Goal: Transaction & Acquisition: Purchase product/service

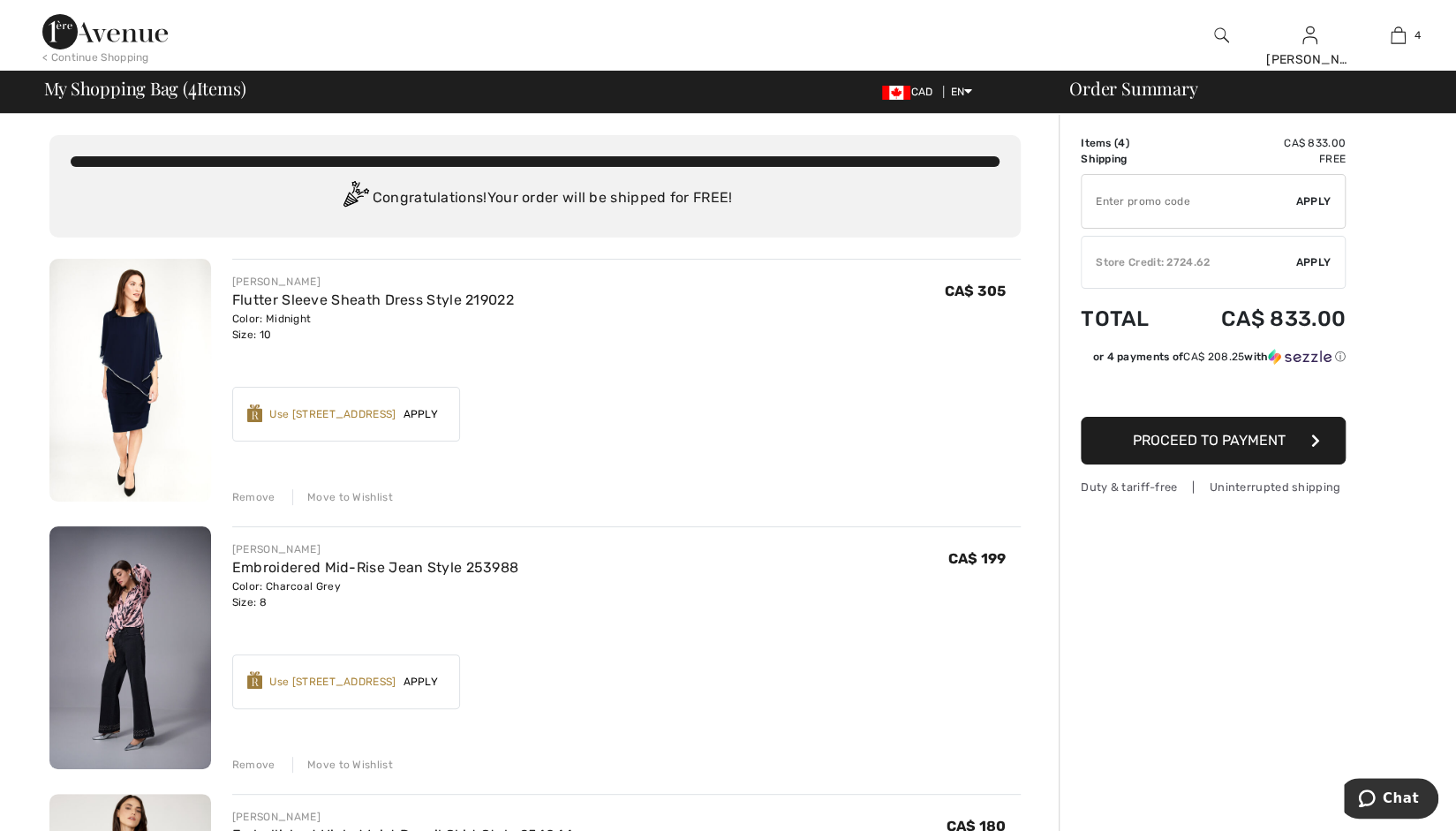
click at [1162, 450] on button "Proceed to Payment" at bounding box center [1213, 440] width 265 height 47
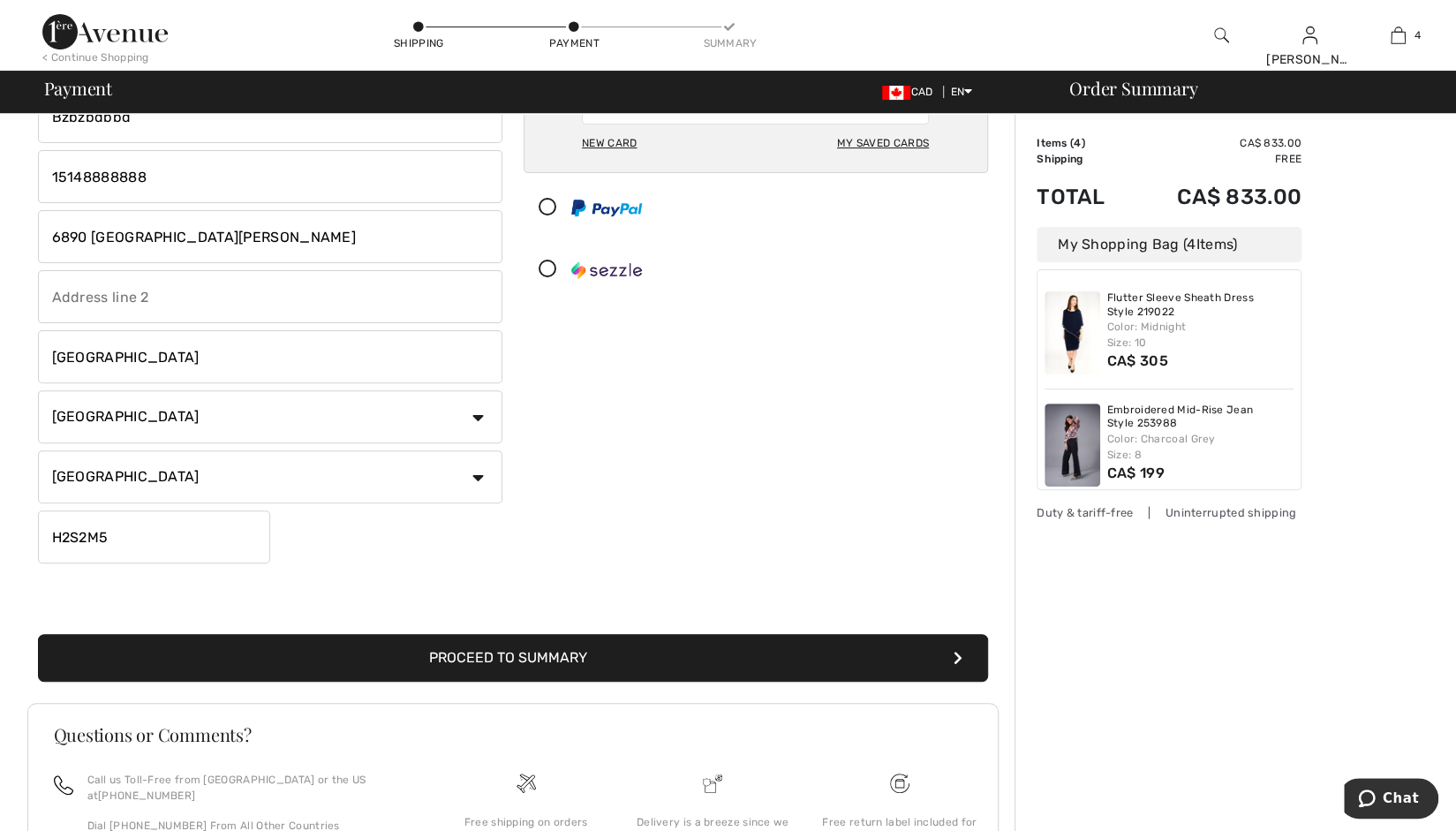
scroll to position [340, 0]
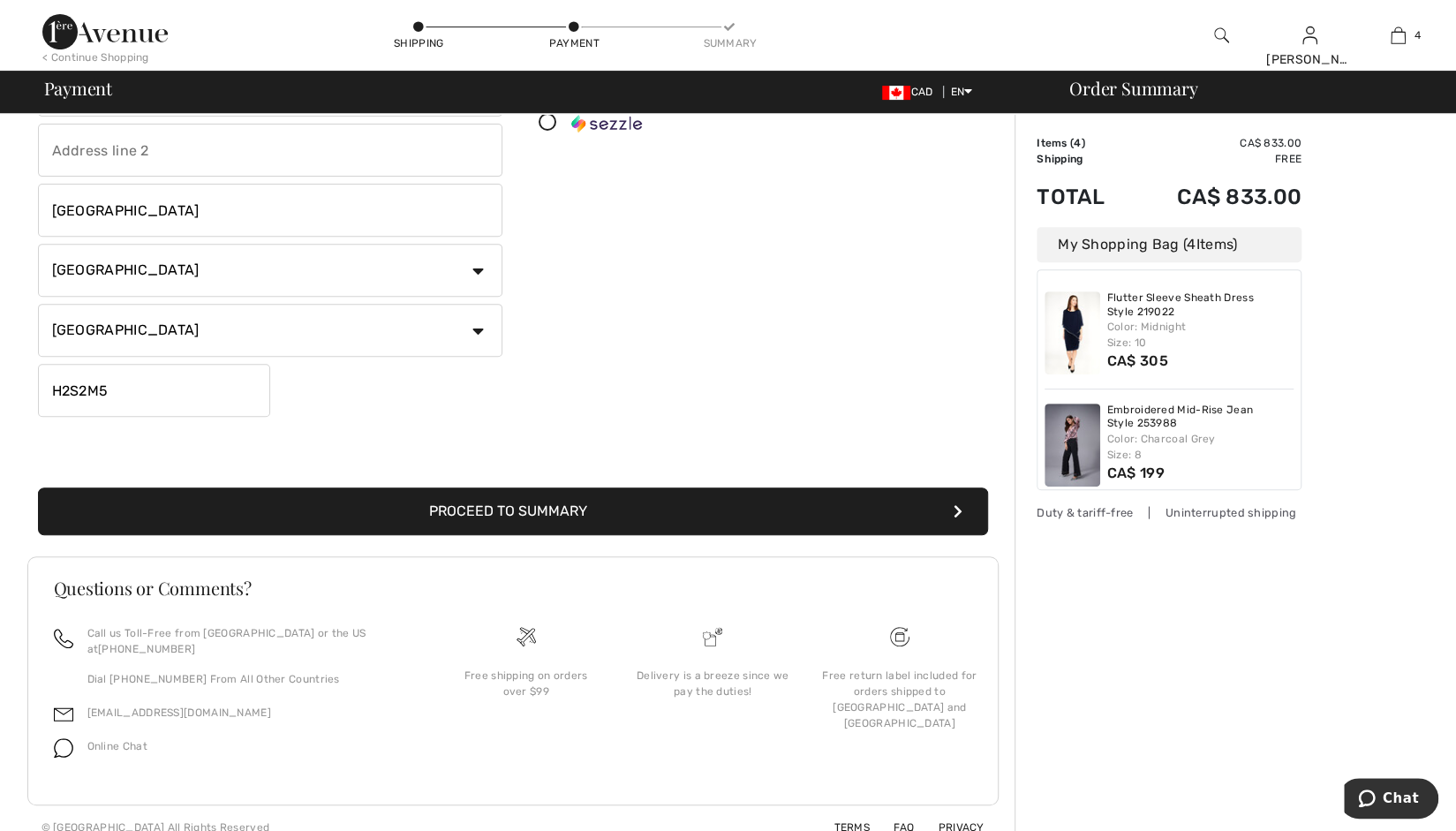
click at [582, 508] on button "Proceed to Summary" at bounding box center [513, 511] width 950 height 47
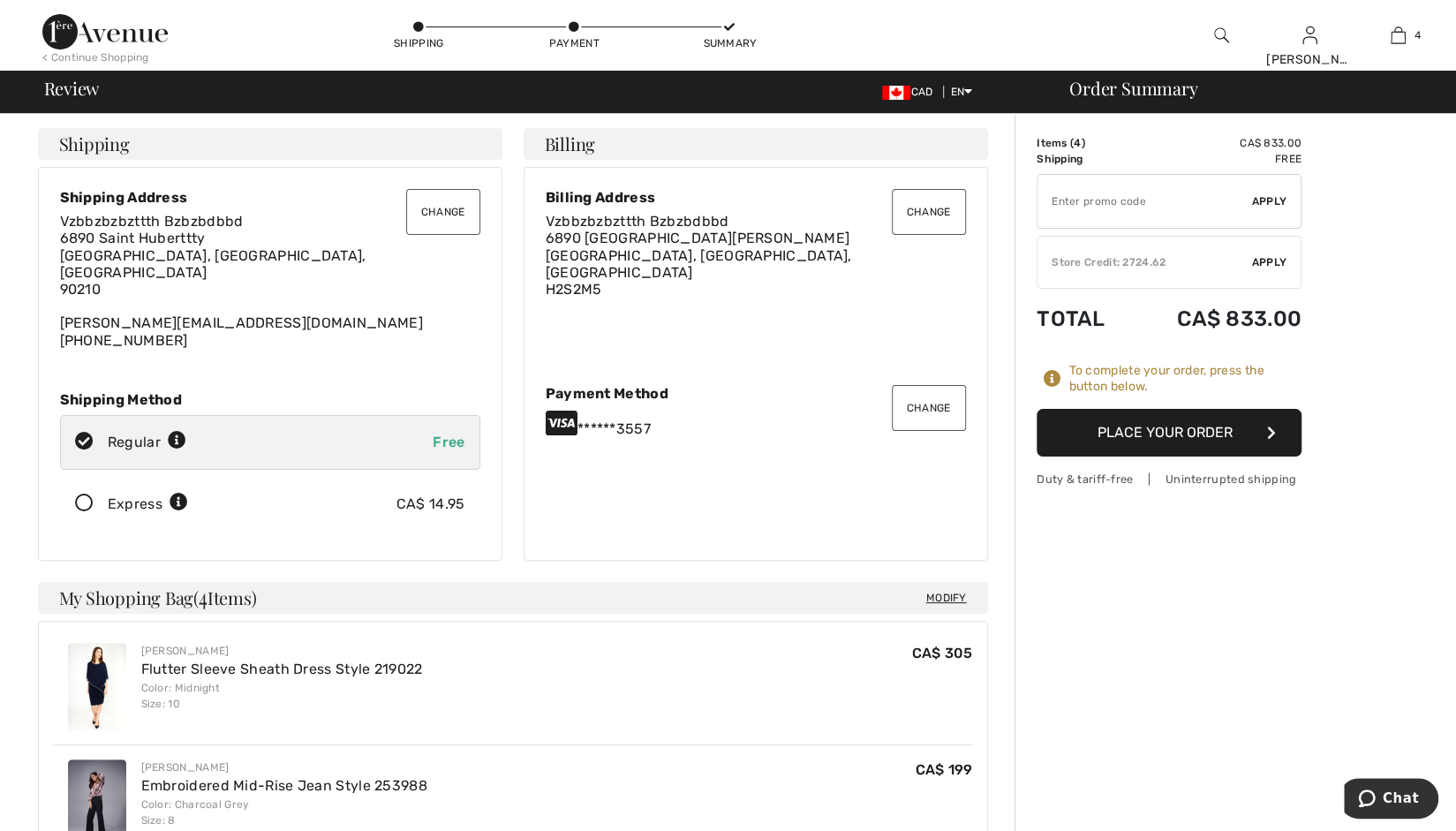
click at [1154, 429] on button "Place Your Order" at bounding box center [1169, 433] width 265 height 47
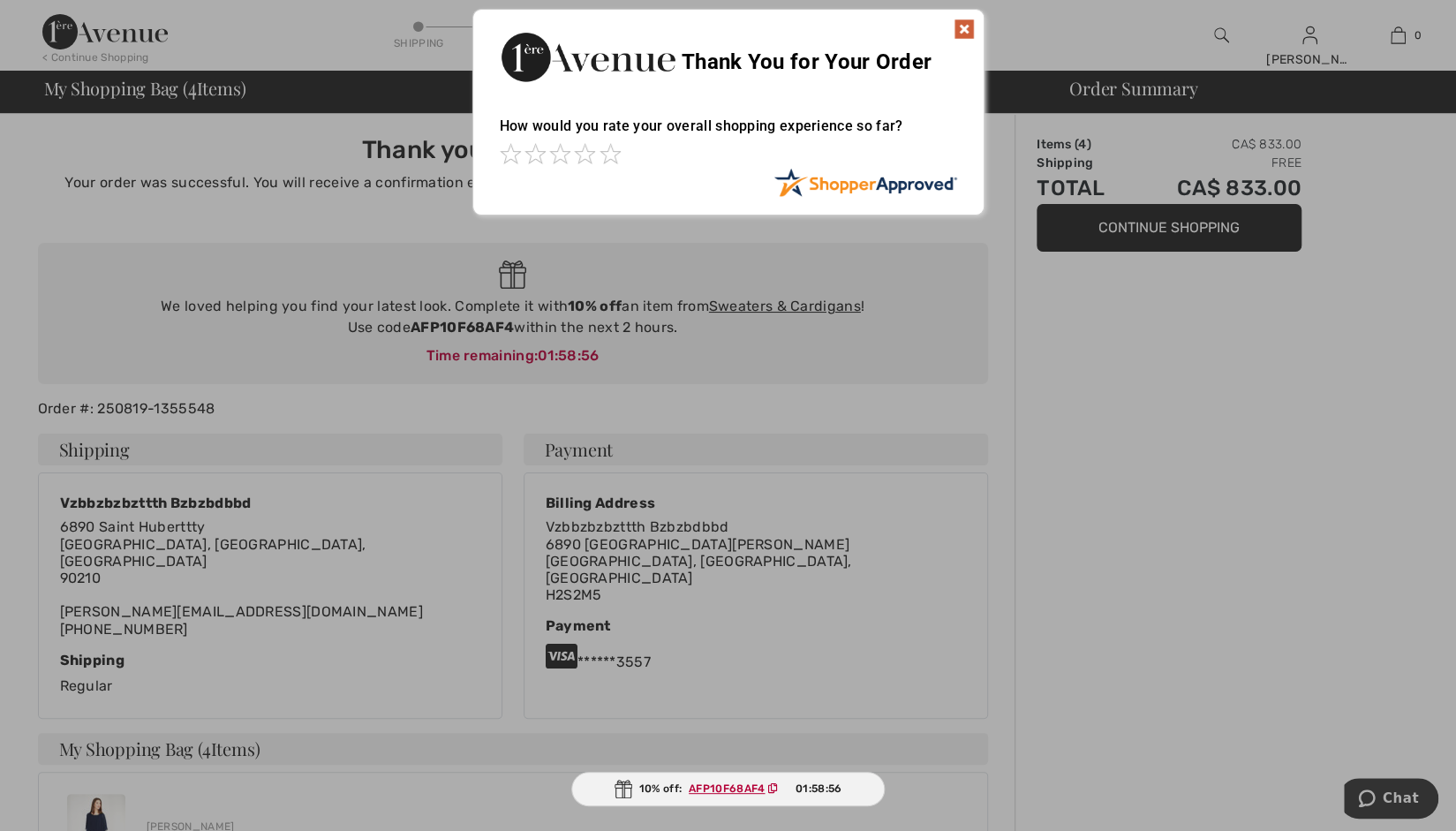
click at [963, 38] on img at bounding box center [964, 29] width 21 height 21
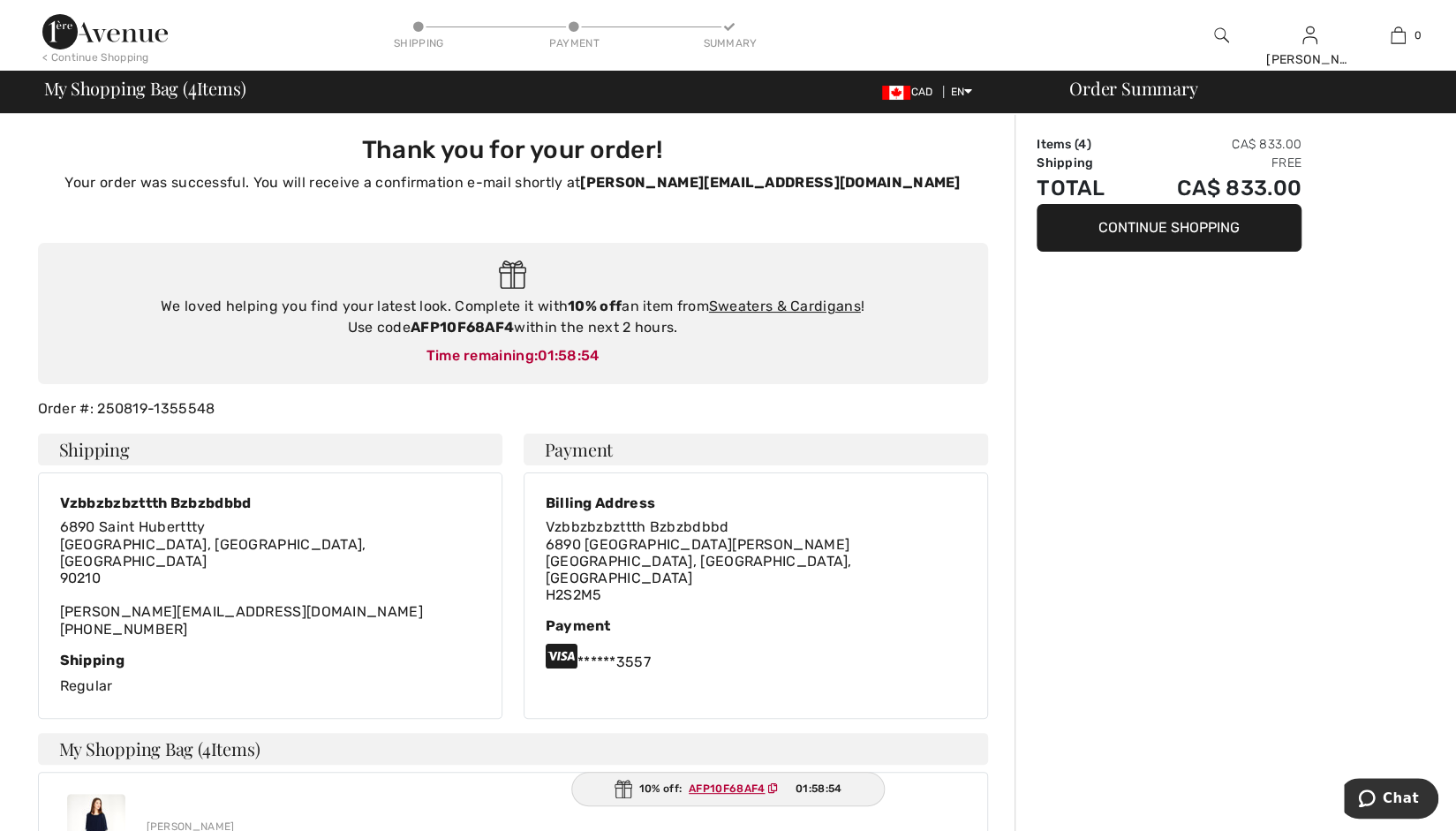
click at [143, 40] on img at bounding box center [105, 32] width 126 height 35
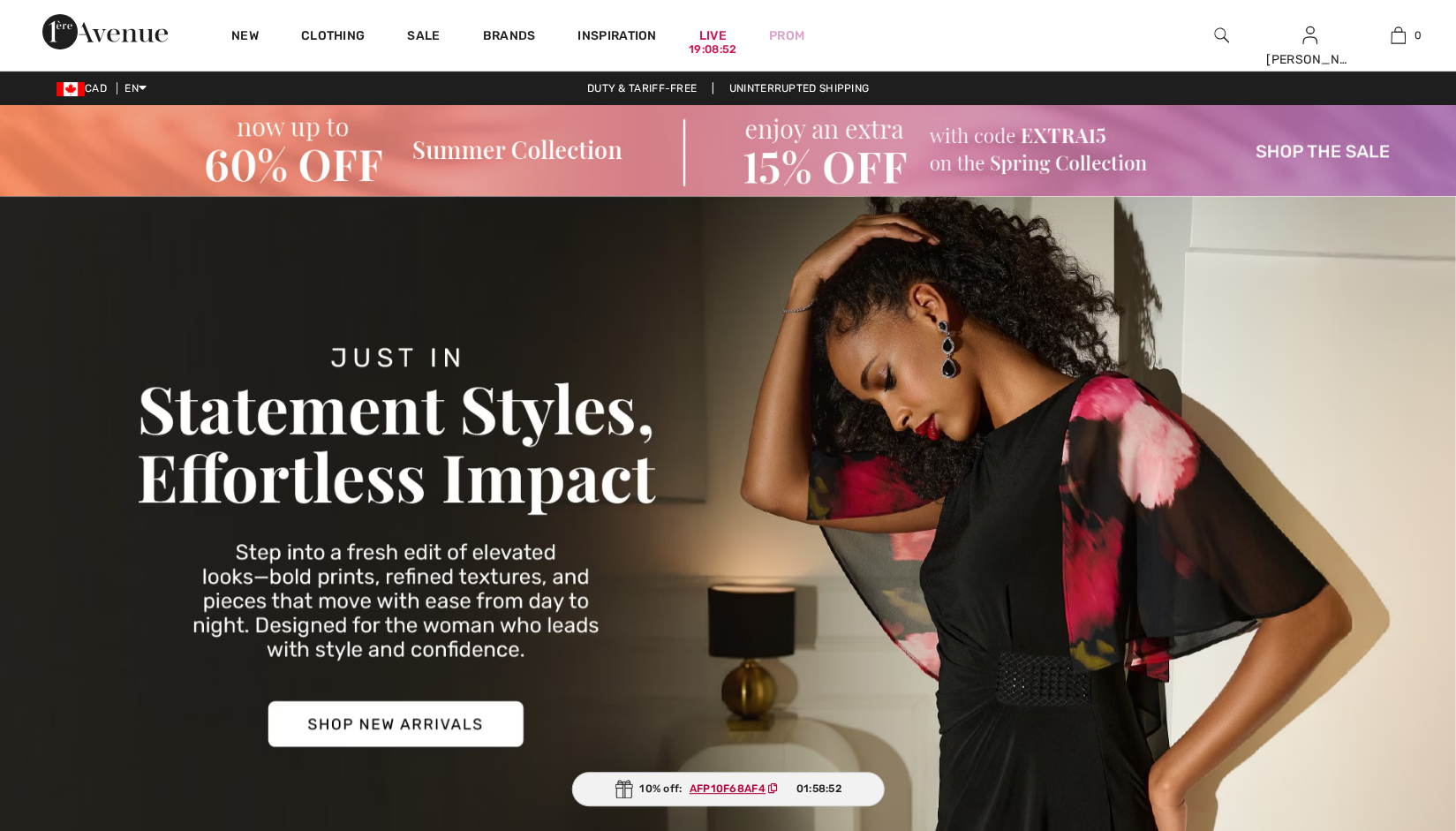
click at [560, 361] on img at bounding box center [728, 545] width 1456 height 699
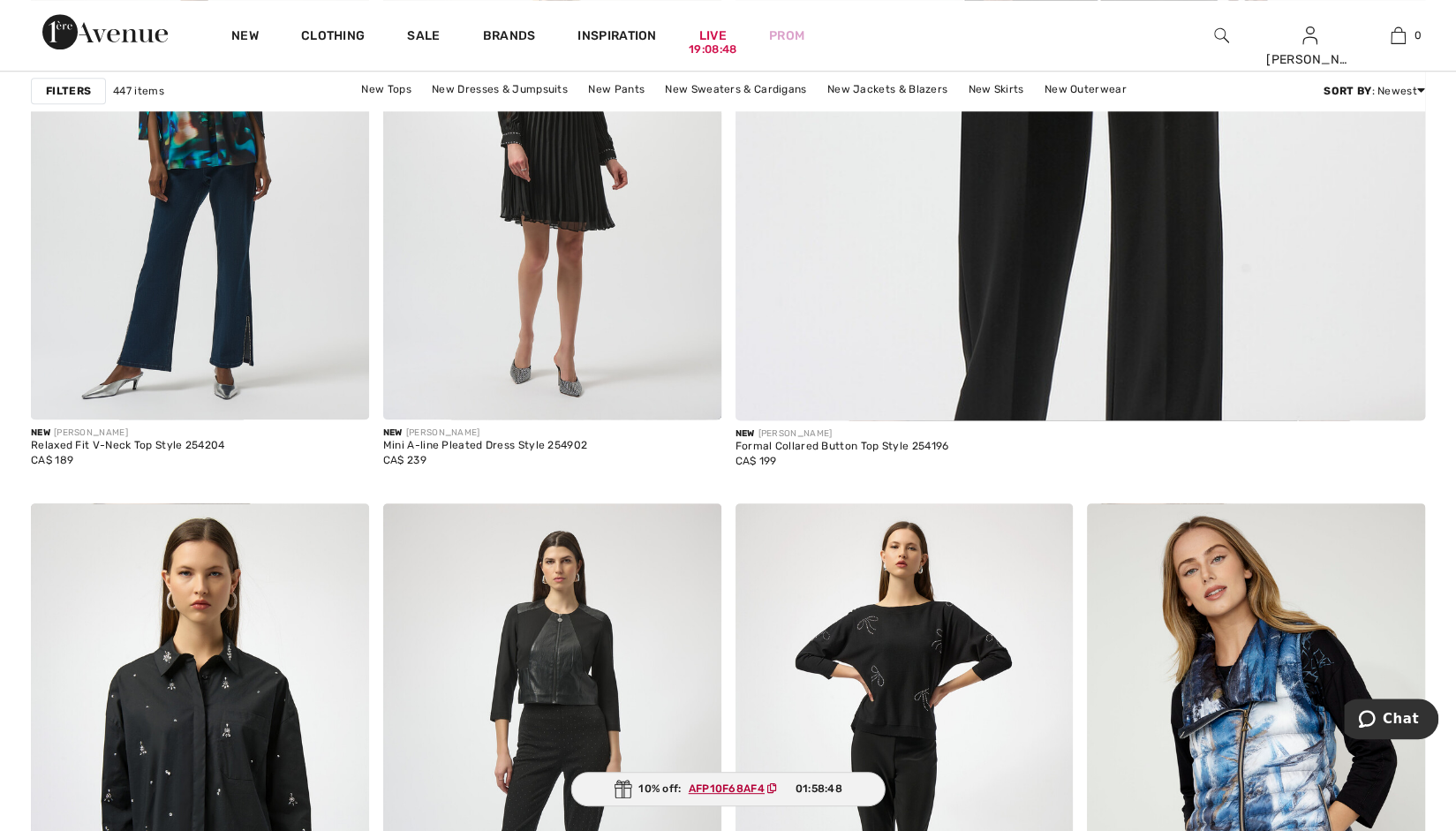
scroll to position [1068, 0]
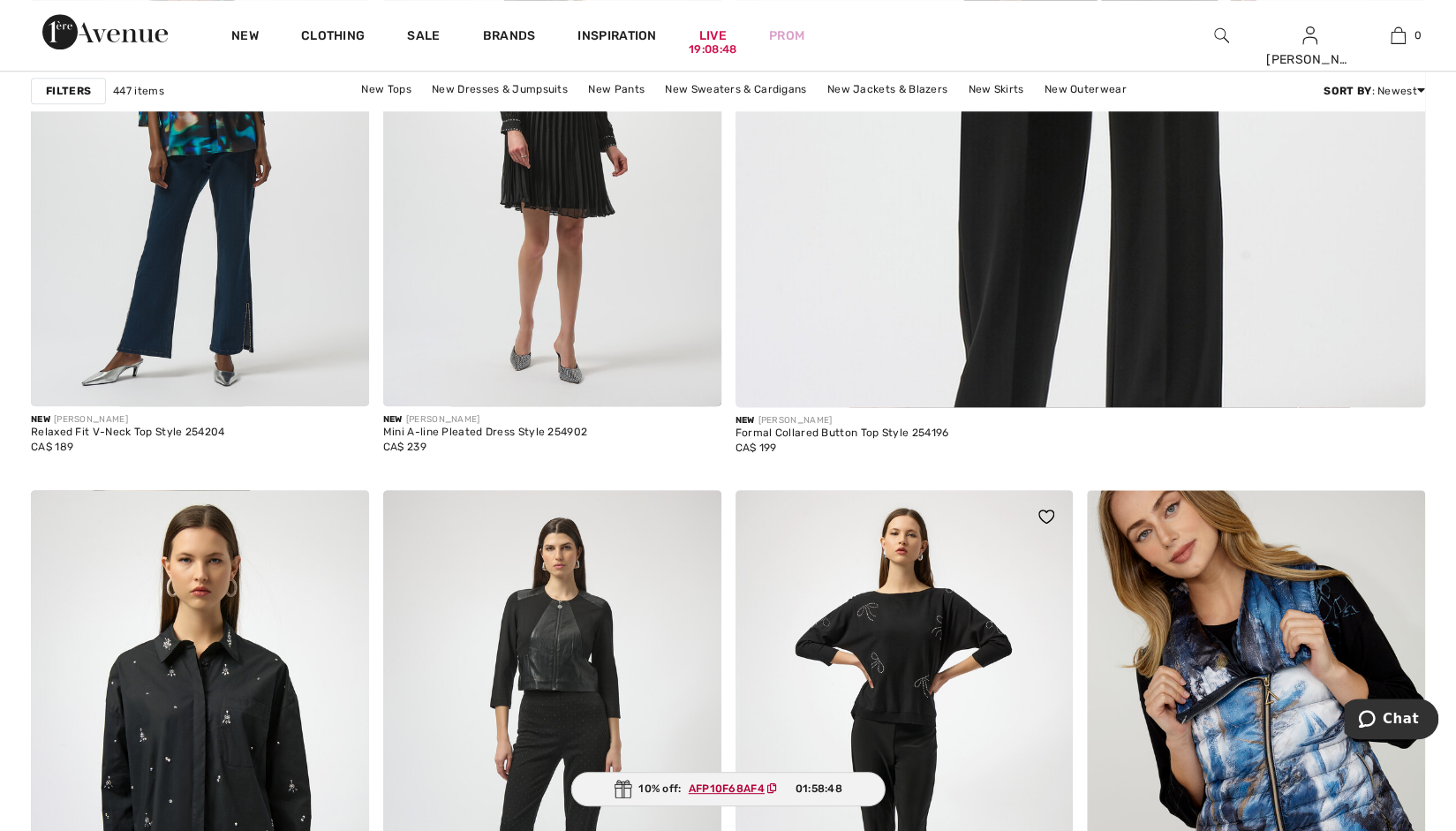
click at [871, 711] on img at bounding box center [905, 744] width 339 height 507
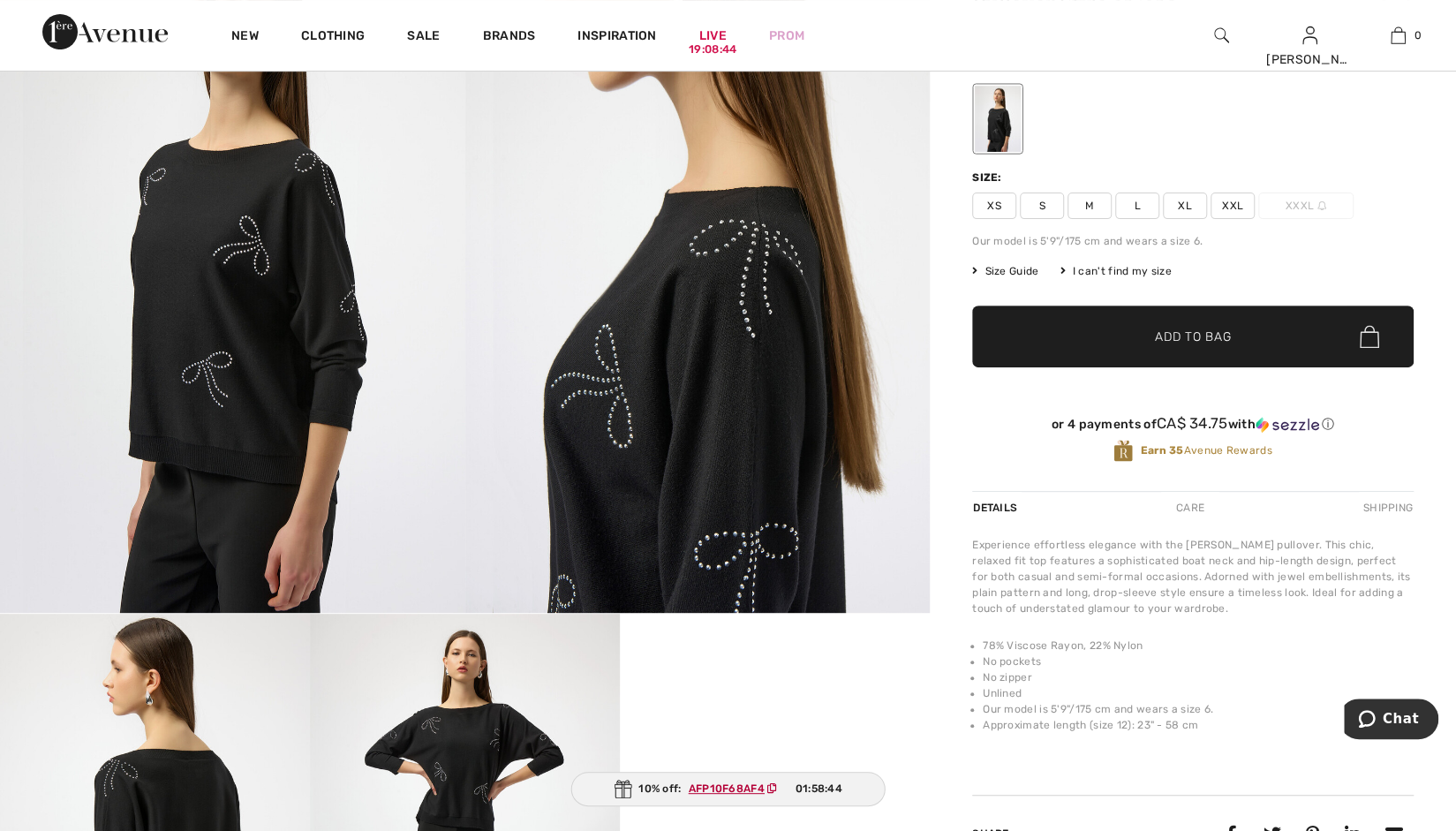
scroll to position [279, 0]
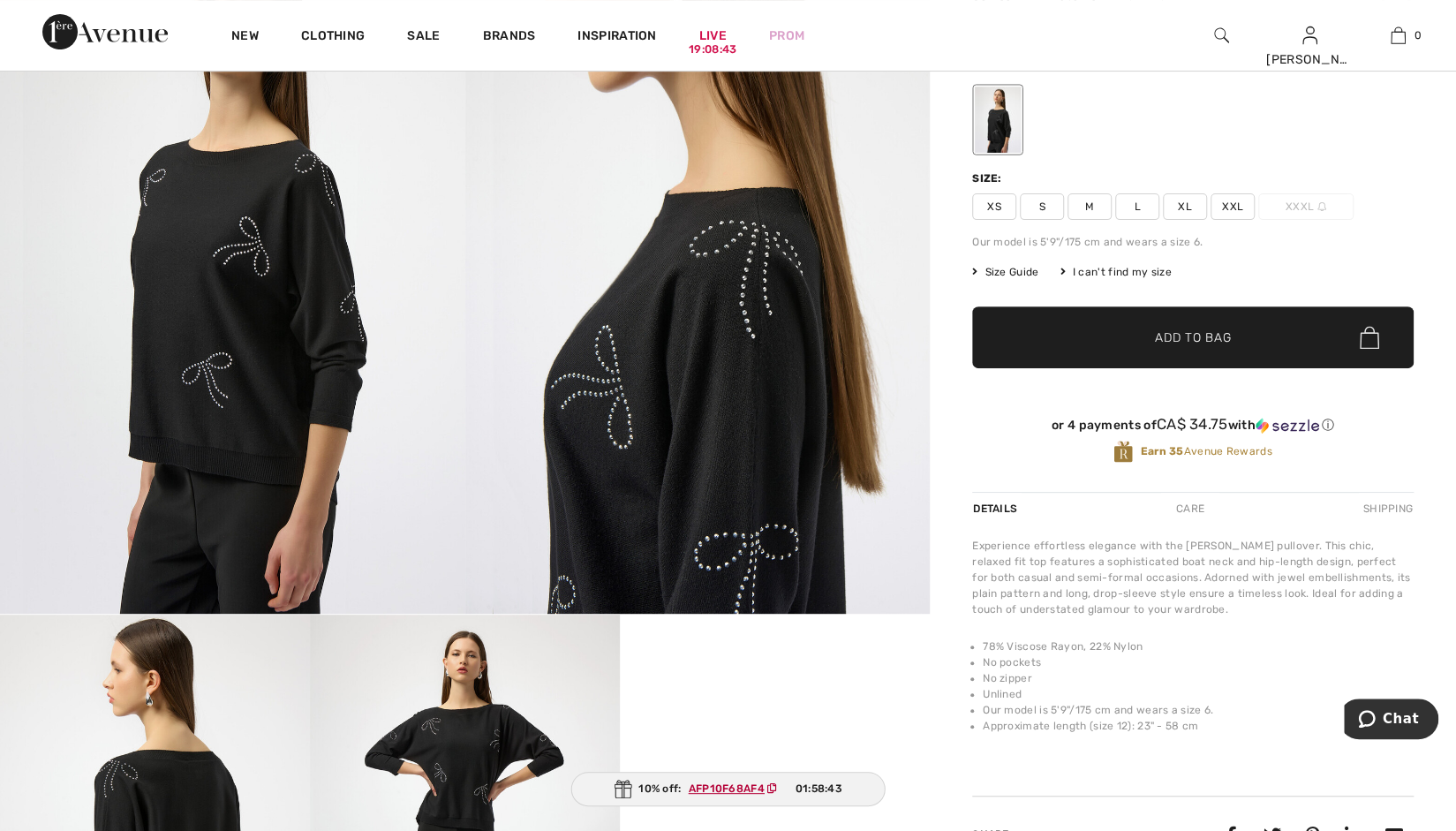
click at [1149, 206] on span "L" at bounding box center [1137, 207] width 44 height 26
click at [1132, 355] on span "✔ Added to Bag Add to Bag" at bounding box center [1193, 337] width 442 height 61
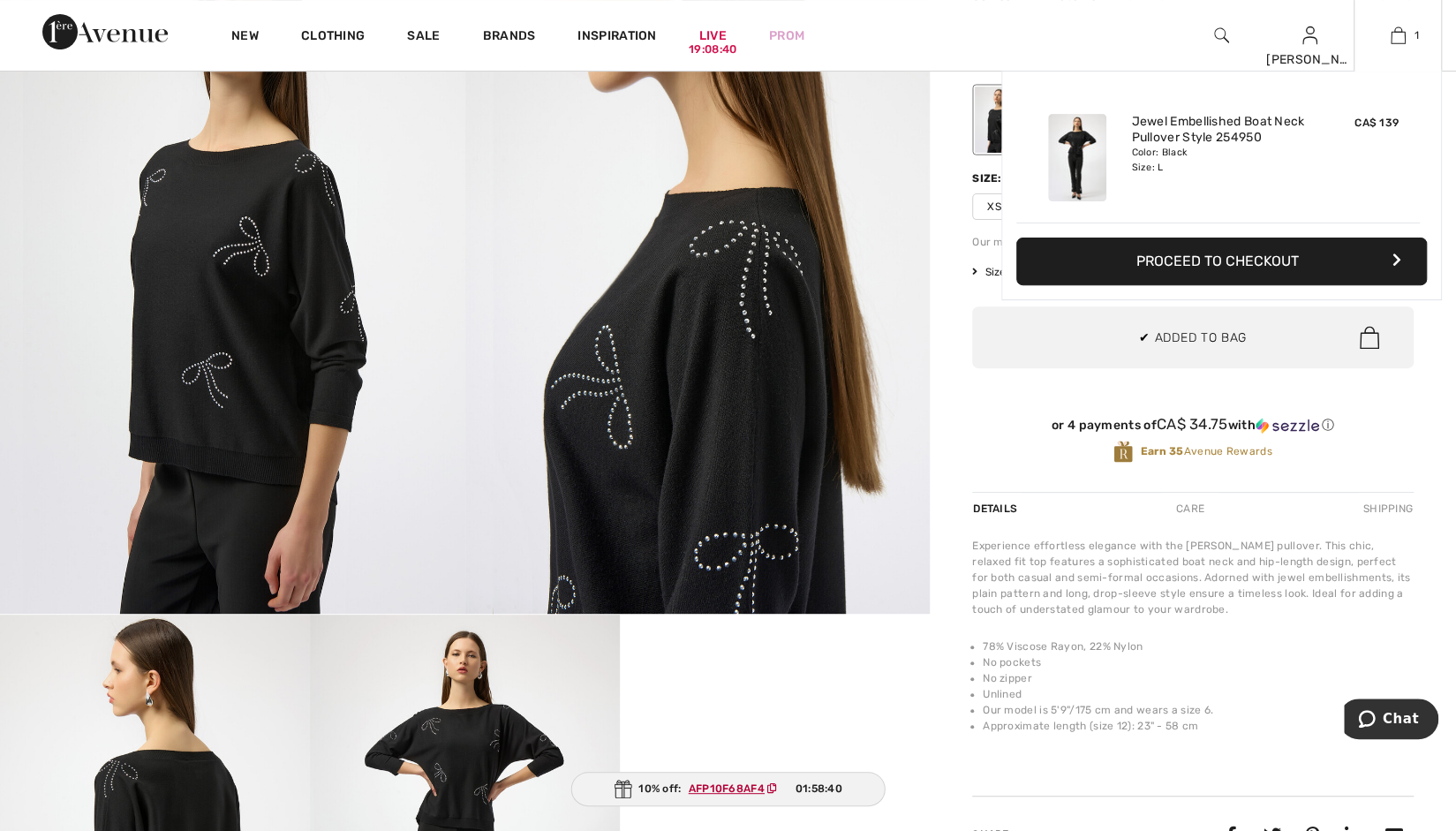
click at [1164, 264] on button "Proceed to Checkout" at bounding box center [1222, 261] width 410 height 47
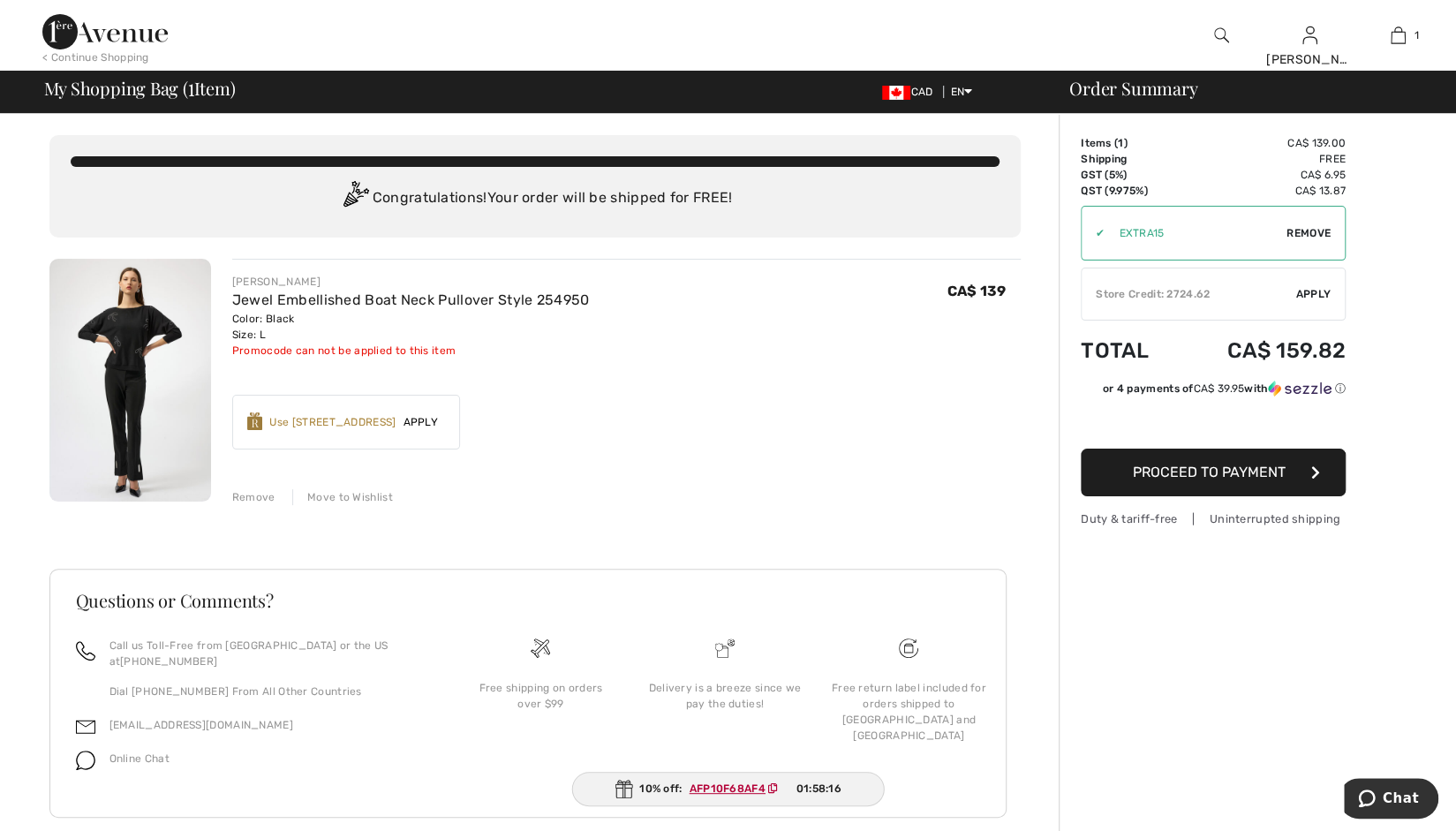
click at [15, 56] on div "< Continue Shopping [PERSON_NAME] Hi, [PERSON_NAME]! 6,500 = Free Outerwear CA$…" at bounding box center [728, 35] width 1456 height 71
